Goal: Subscribe to service/newsletter

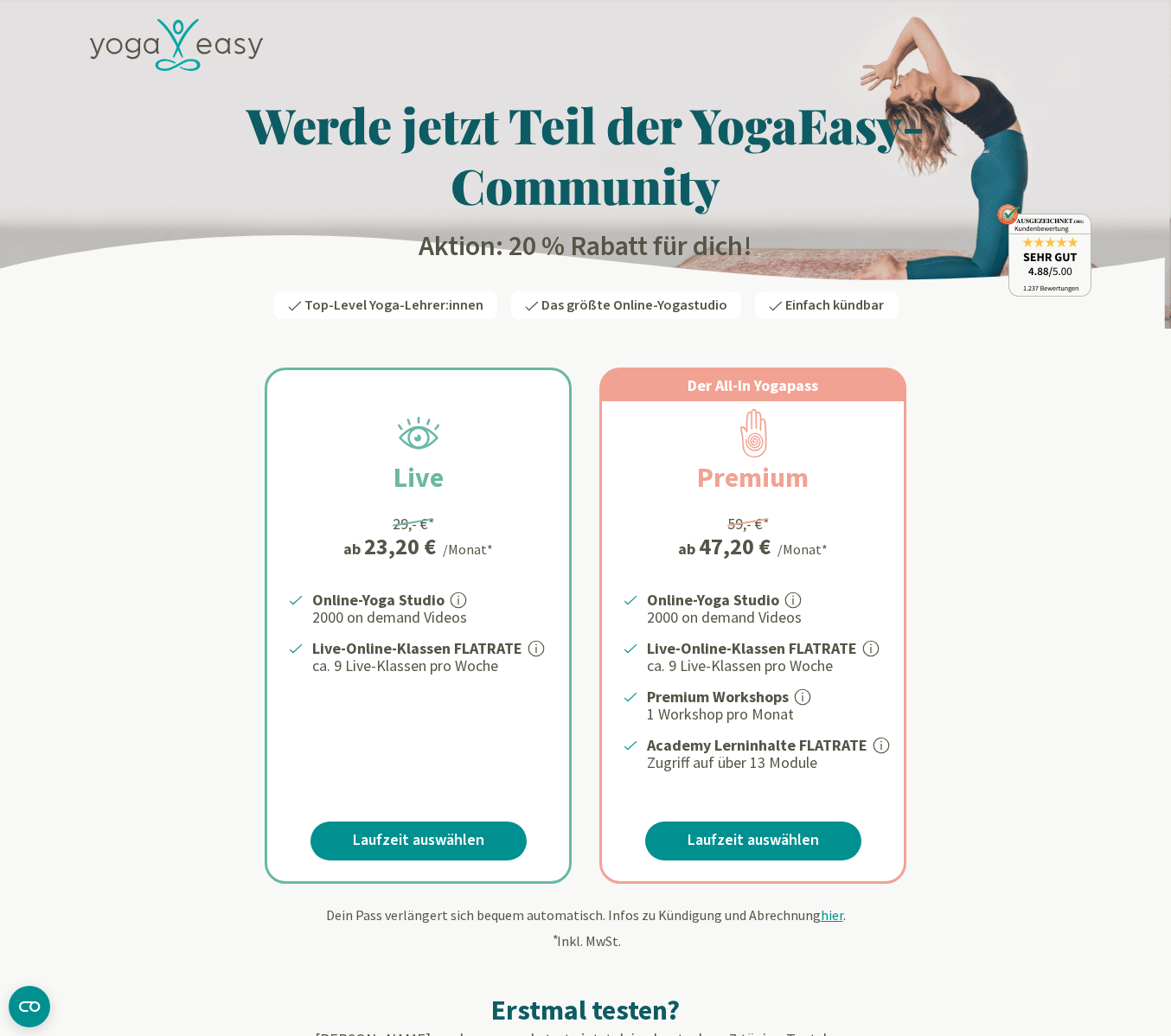
click at [228, 44] on icon at bounding box center [177, 46] width 173 height 53
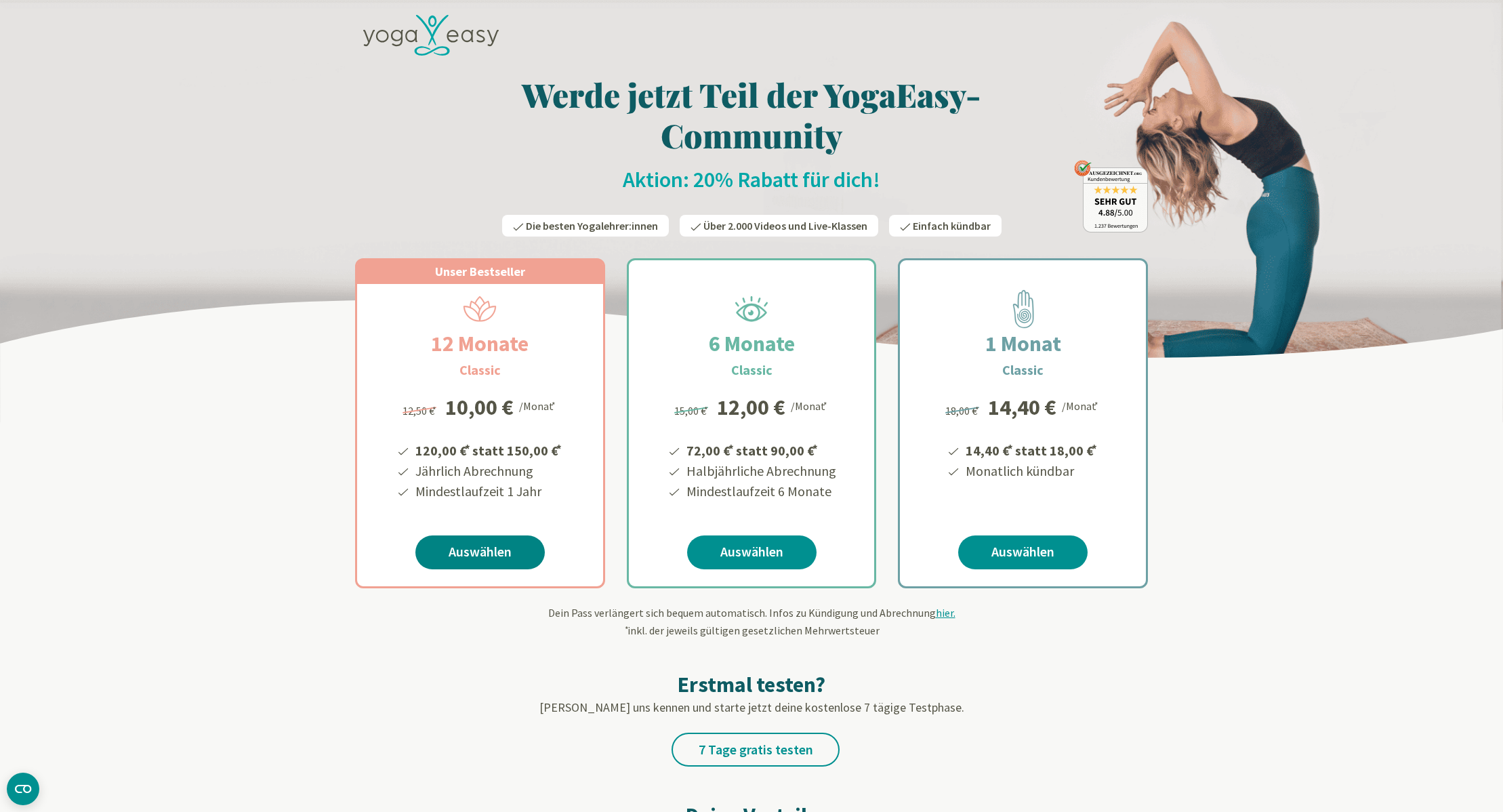
click at [447, 557] on link "Auswählen" at bounding box center [480, 552] width 129 height 34
click at [426, 34] on icon at bounding box center [431, 36] width 136 height 42
click at [451, 41] on icon at bounding box center [431, 36] width 136 height 42
